Goal: Task Accomplishment & Management: Use online tool/utility

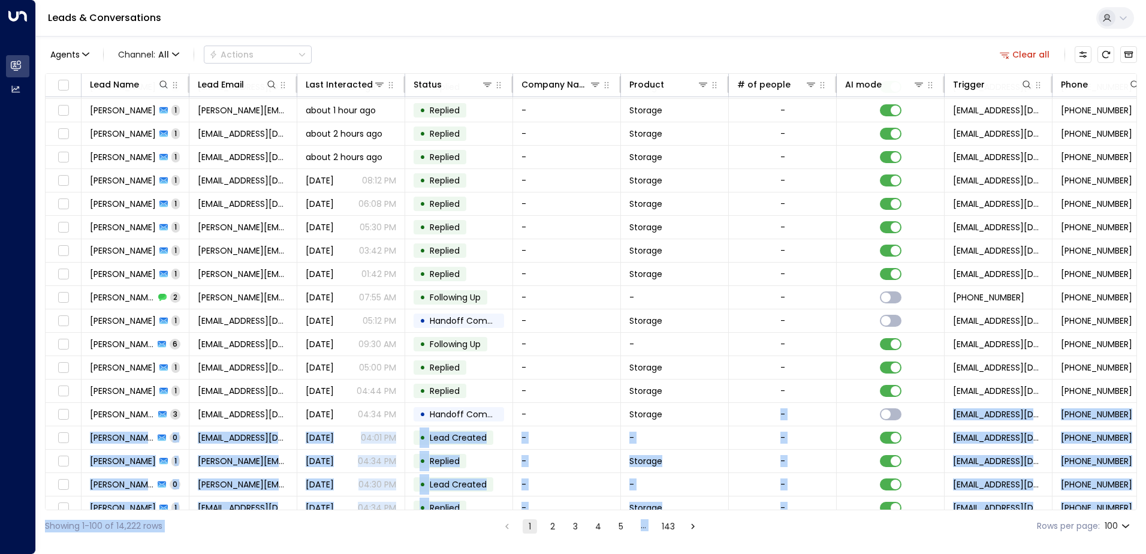
drag, startPoint x: 764, startPoint y: 509, endPoint x: 942, endPoint y: 509, distance: 178.0
click at [942, 509] on div "Lead Name Lead Email Last Interacted Status Company Name Product # of people AI…" at bounding box center [591, 291] width 1092 height 437
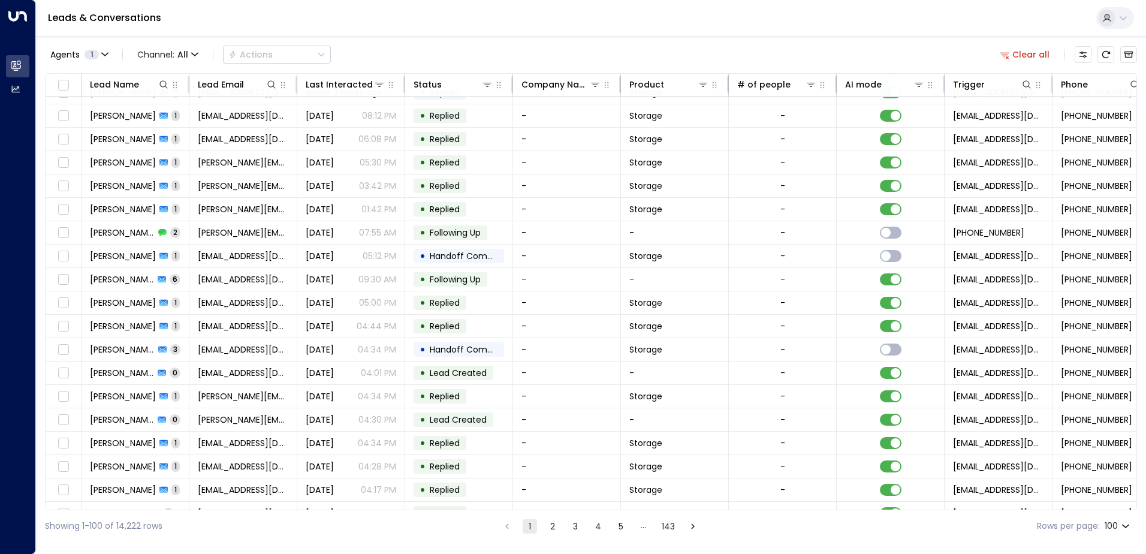
drag, startPoint x: 942, startPoint y: 509, endPoint x: 896, endPoint y: 530, distance: 51.2
click at [896, 530] on div "Showing 1-100 of 14,222 rows 1 2 3 4 5 … 143 Rows per page: 100 ***" at bounding box center [591, 526] width 1092 height 32
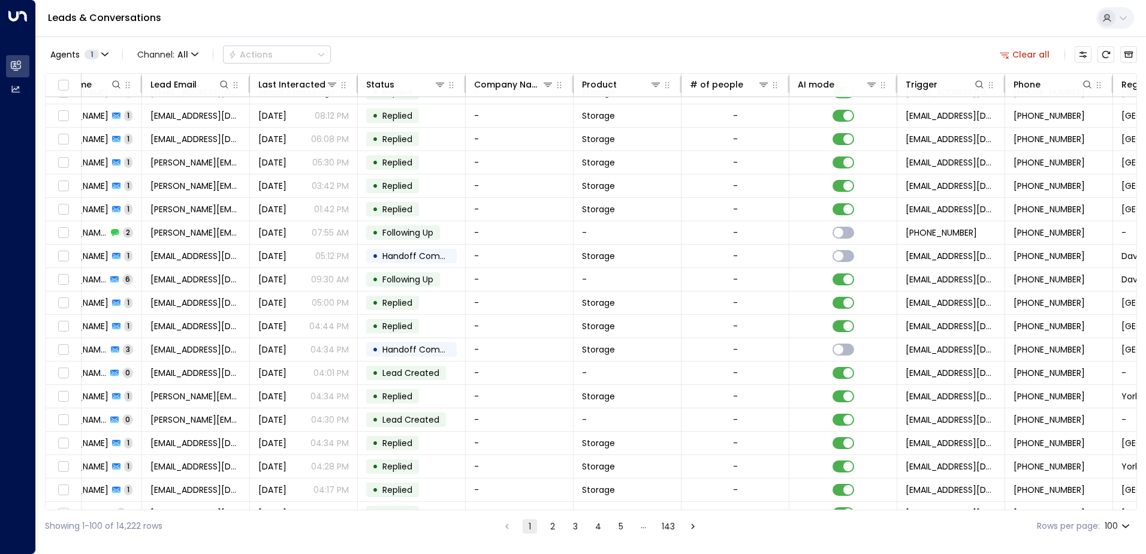
scroll to position [156, 140]
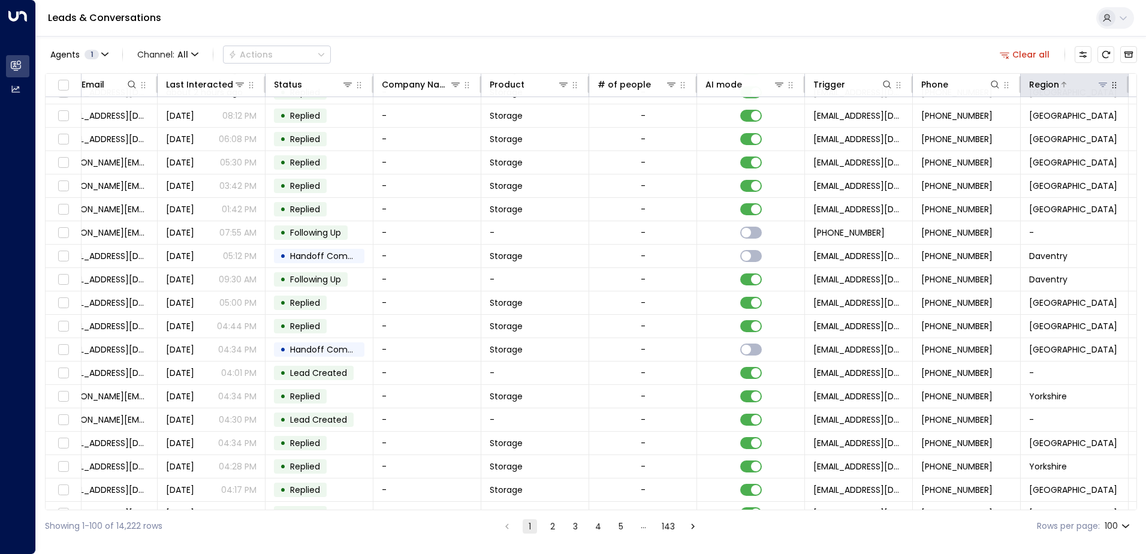
click at [1102, 85] on icon at bounding box center [1103, 85] width 8 height 4
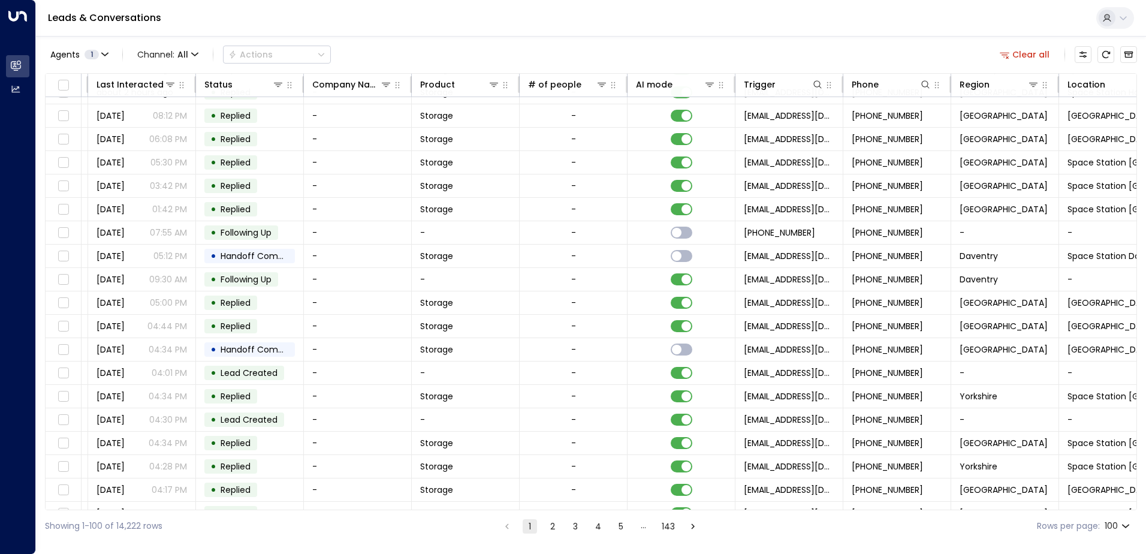
scroll to position [156, 245]
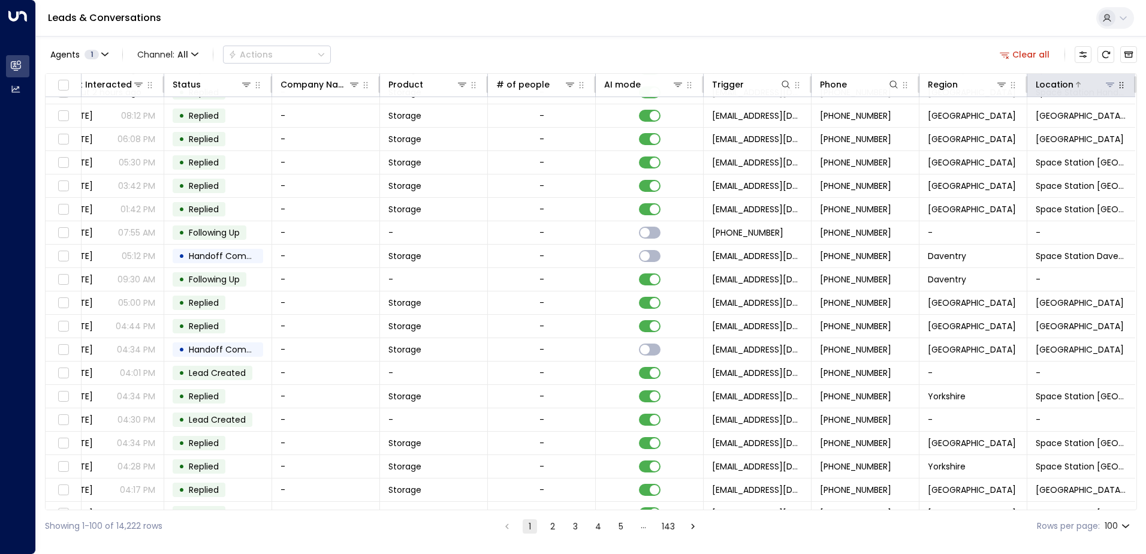
click at [1105, 87] on icon at bounding box center [1110, 85] width 10 height 10
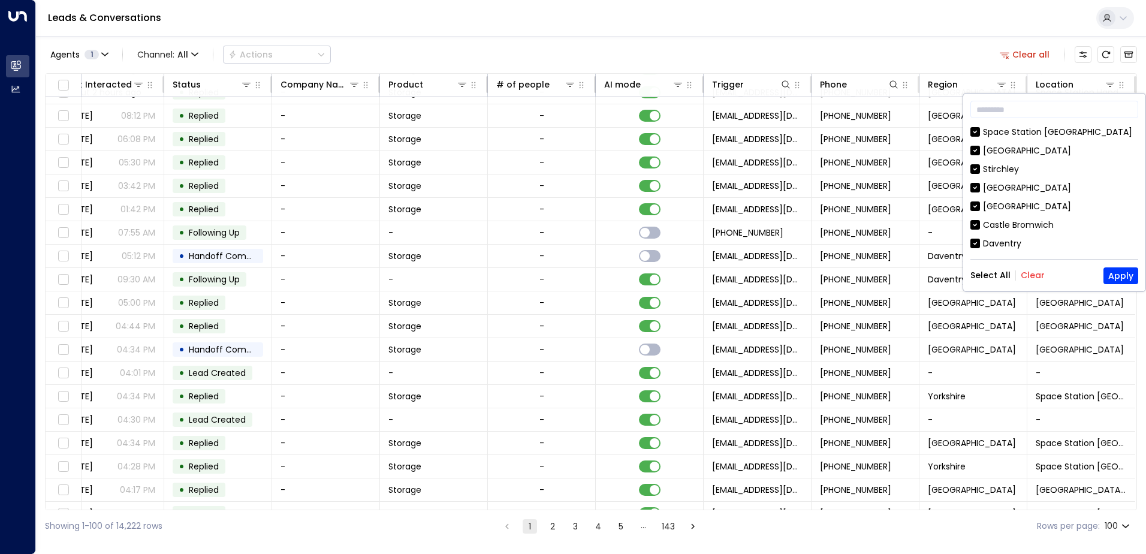
click at [1031, 275] on button "Clear" at bounding box center [1033, 275] width 24 height 10
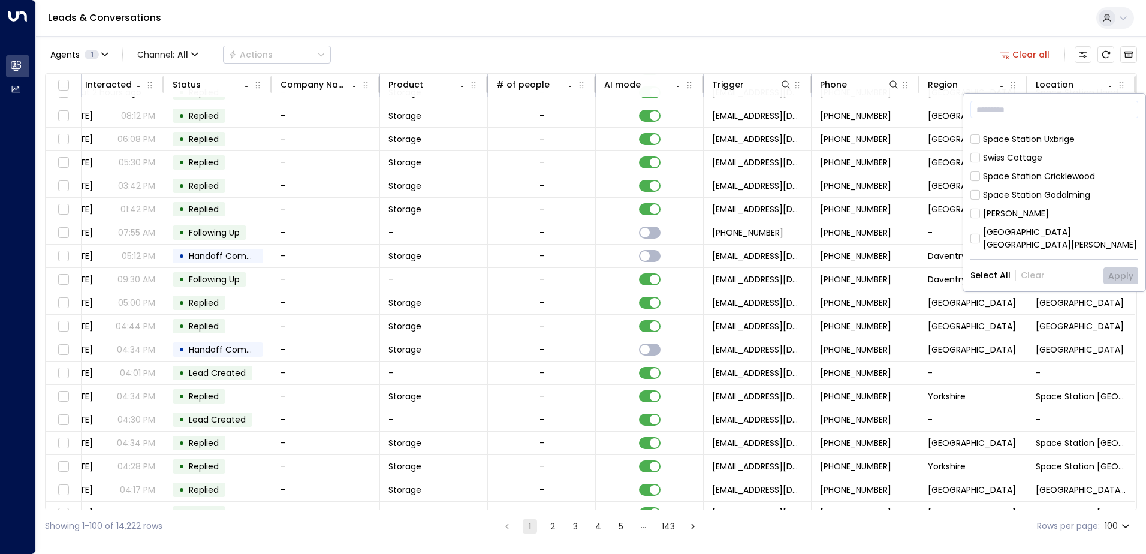
scroll to position [659, 0]
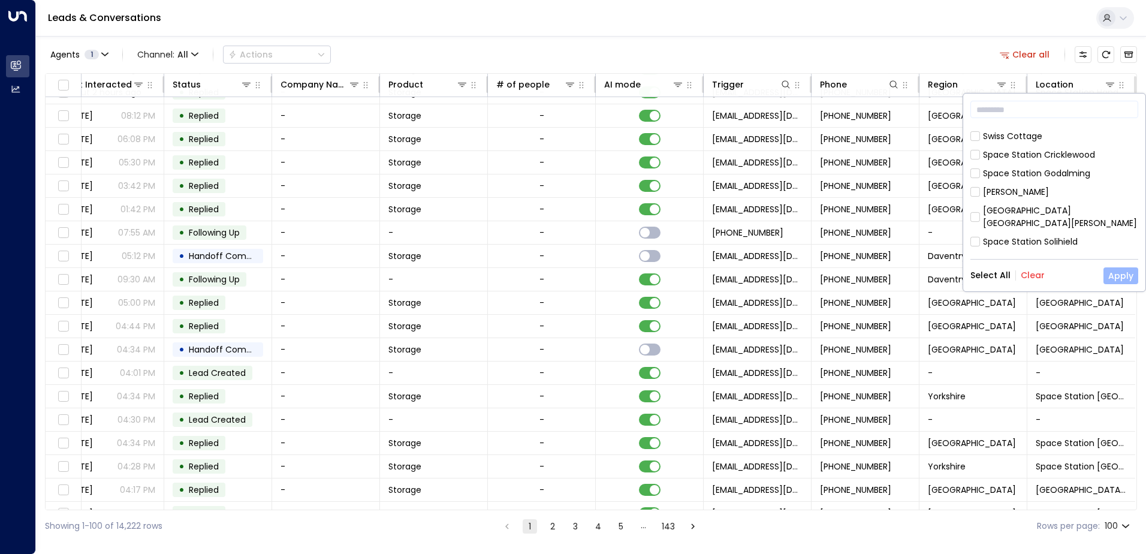
click at [1114, 274] on button "Apply" at bounding box center [1120, 275] width 35 height 17
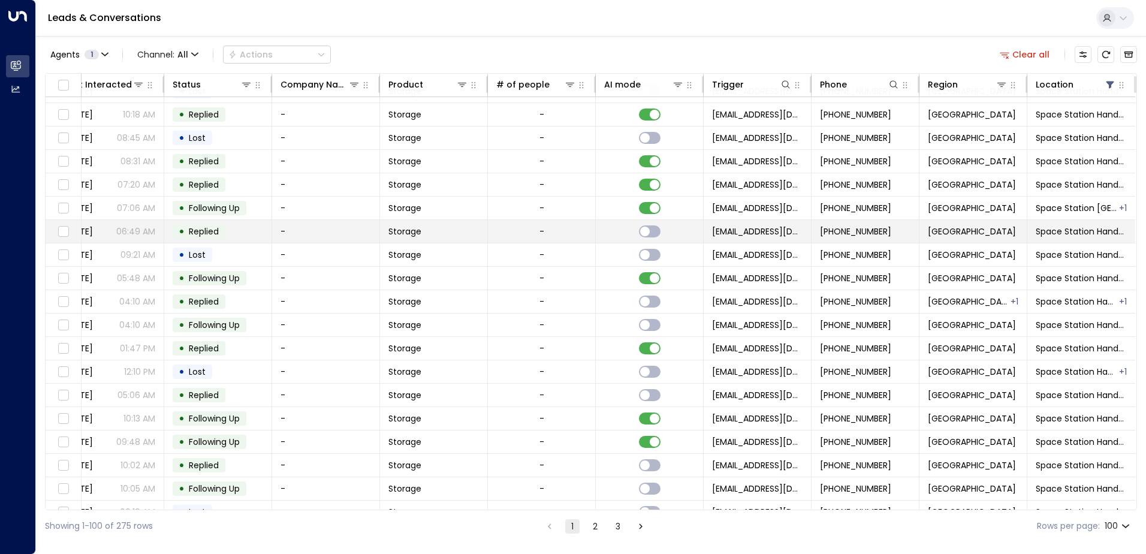
scroll to position [156, 245]
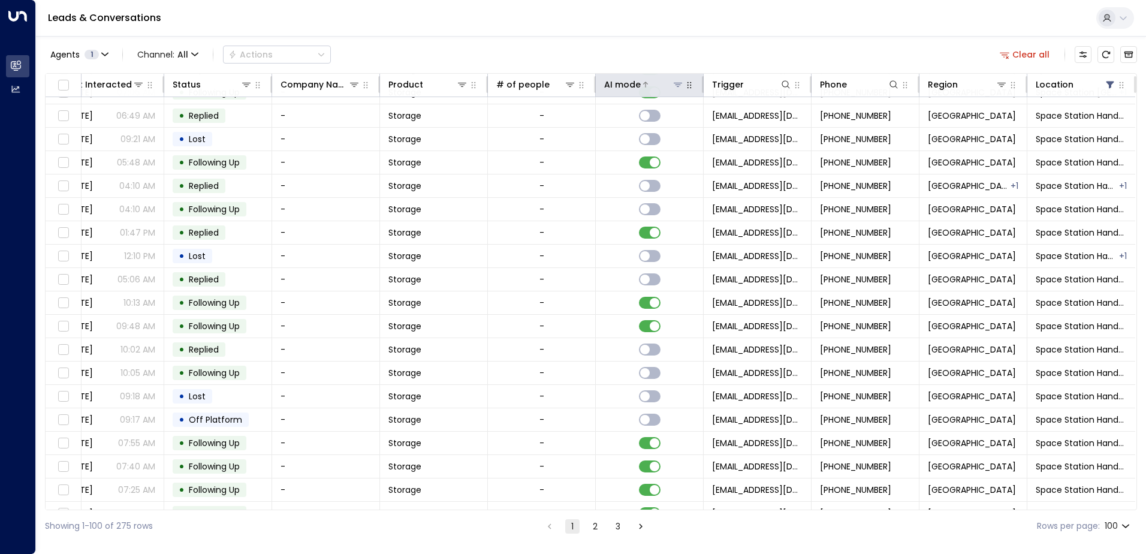
click at [642, 85] on icon at bounding box center [645, 84] width 7 height 7
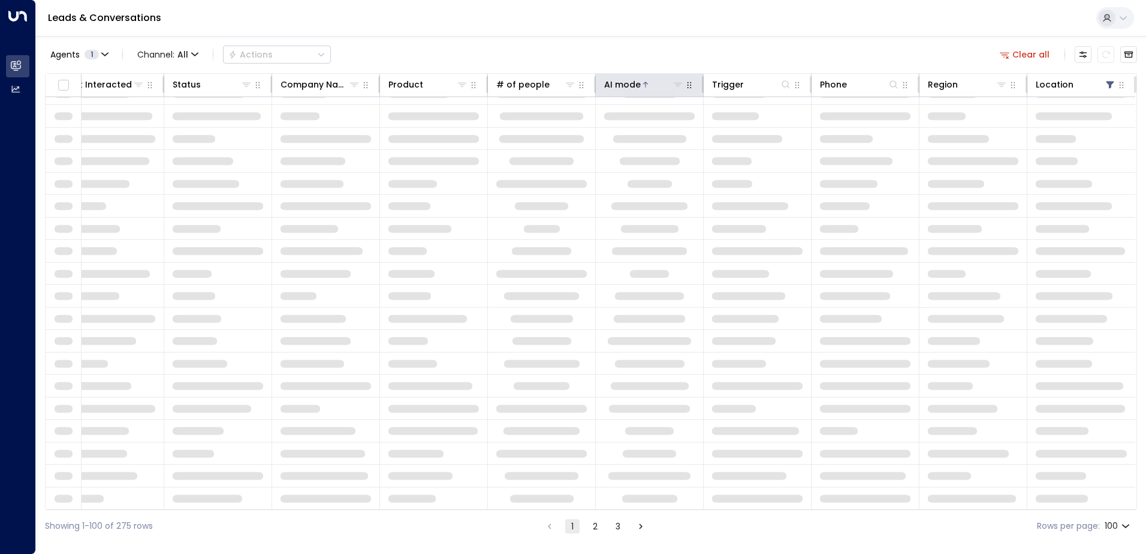
scroll to position [41, 245]
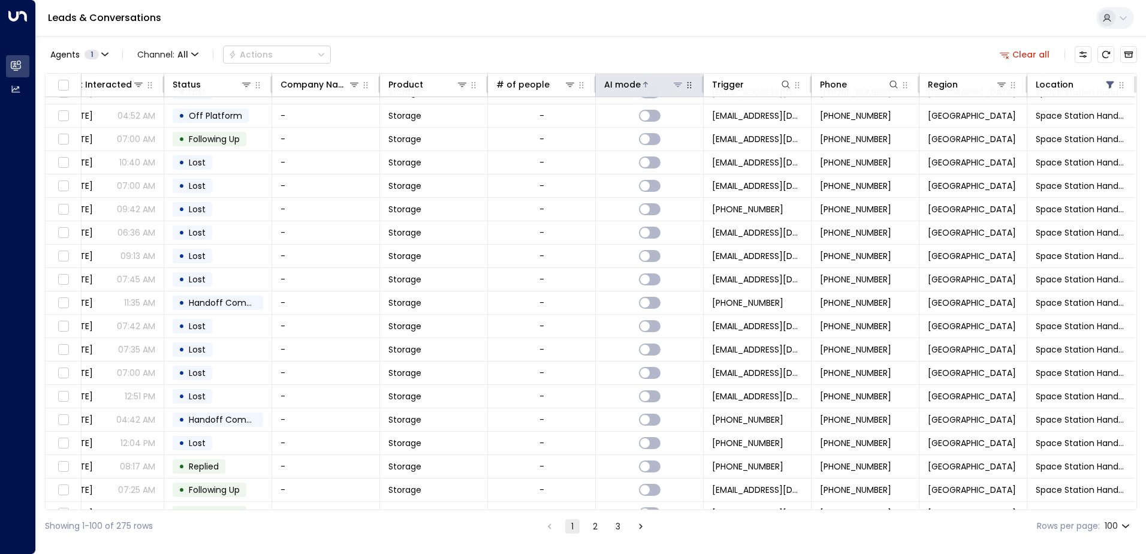
click at [642, 85] on icon at bounding box center [645, 84] width 7 height 7
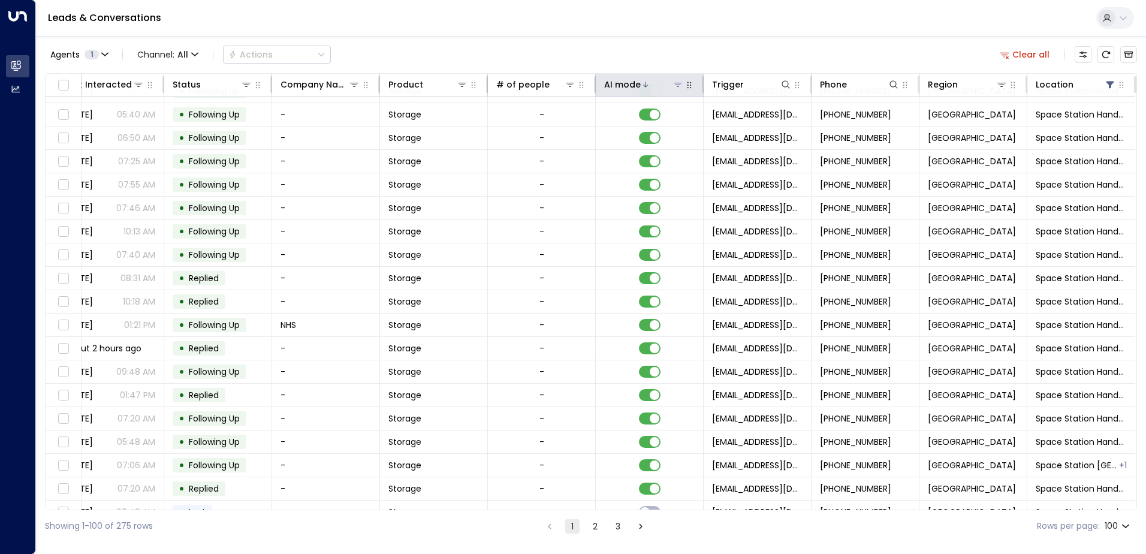
scroll to position [156, 245]
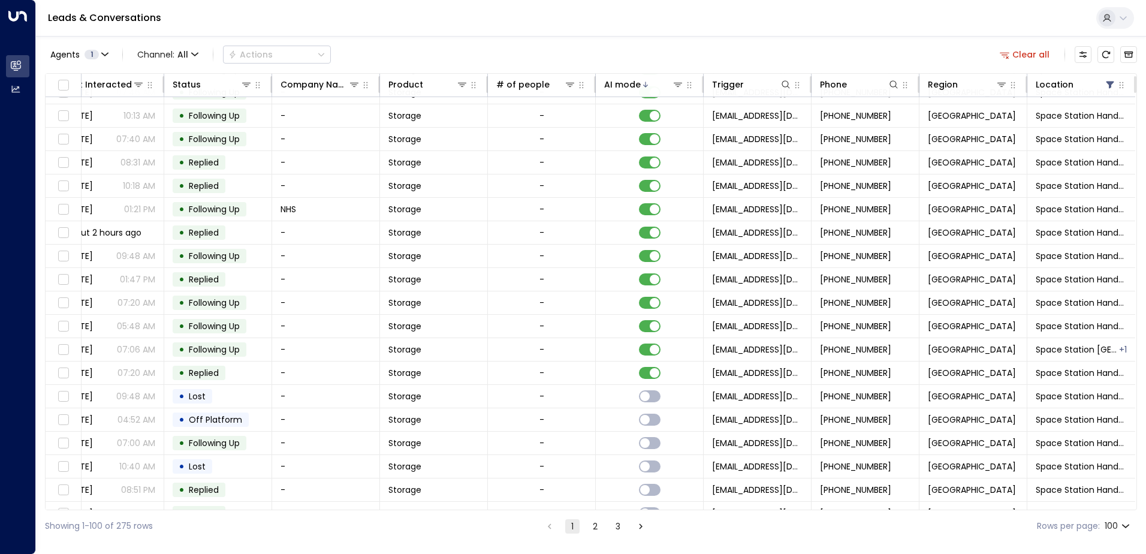
drag, startPoint x: 642, startPoint y: 85, endPoint x: 671, endPoint y: 52, distance: 44.2
click at [673, 49] on div "Agents 1 Channel: All Actions Clear all" at bounding box center [591, 54] width 1092 height 25
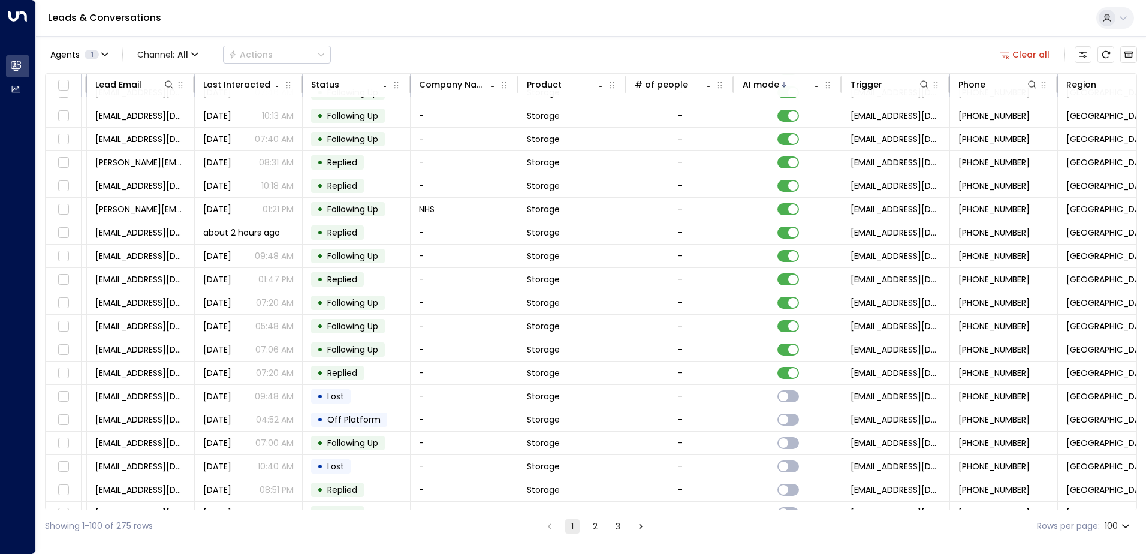
scroll to position [156, 0]
